Goal: Find specific page/section: Find specific page/section

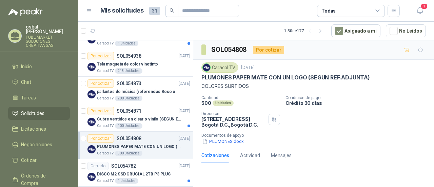
scroll to position [83, 0]
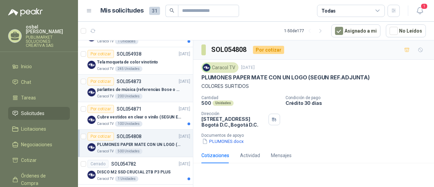
click at [148, 98] on div "Caracol TV 200 Unidades" at bounding box center [143, 96] width 93 height 5
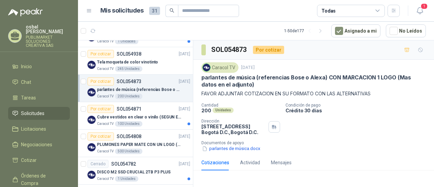
click at [30, 111] on span "Solicitudes" at bounding box center [32, 113] width 23 height 7
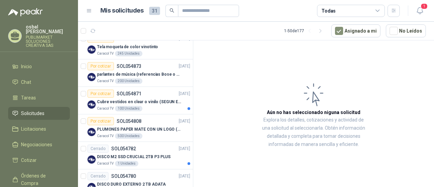
scroll to position [100, 0]
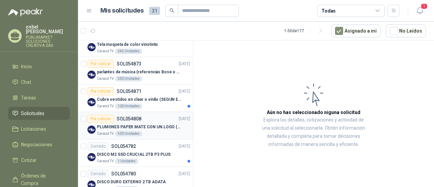
click at [156, 129] on div "PLUMONES PAPER MATE CON UN LOGO (SEGUN REF.ADJUNTA)" at bounding box center [143, 127] width 93 height 8
